Goal: Task Accomplishment & Management: Use online tool/utility

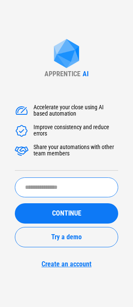
click at [44, 188] on input "text" at bounding box center [66, 187] width 103 height 20
click at [42, 112] on div "Accelerate your close using AI based automation" at bounding box center [75, 111] width 85 height 14
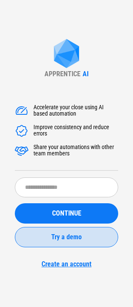
click at [65, 237] on span "Try a demo" at bounding box center [66, 237] width 30 height 7
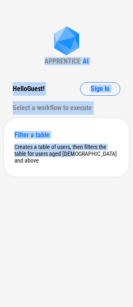
drag, startPoint x: 29, startPoint y: 52, endPoint x: 72, endPoint y: 194, distance: 148.6
click at [72, 194] on div "APPRENTICE AI Hello Guest ! Sign In Select a workflow to execute Filter a table…" at bounding box center [66, 153] width 133 height 307
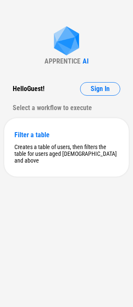
drag, startPoint x: 72, startPoint y: 194, endPoint x: 30, endPoint y: 232, distance: 56.0
click at [30, 232] on div "APPRENTICE AI Hello Guest ! Sign In Select a workflow to execute Filter a table…" at bounding box center [66, 153] width 133 height 307
click at [54, 232] on div "APPRENTICE AI Hello Guest ! Sign In Select a workflow to execute Filter a table…" at bounding box center [66, 153] width 133 height 307
click at [88, 251] on div "APPRENTICE AI Hello Guest ! Sign In Select a workflow to execute Filter a table…" at bounding box center [66, 153] width 133 height 307
